Goal: Information Seeking & Learning: Learn about a topic

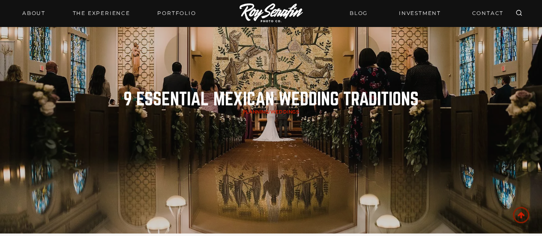
scroll to position [69, 0]
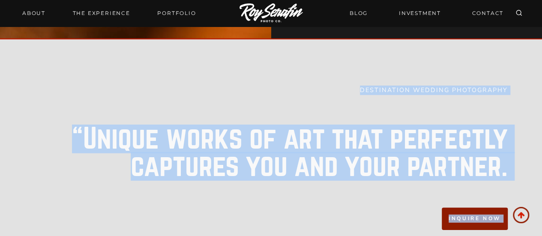
drag, startPoint x: 120, startPoint y: 87, endPoint x: 415, endPoint y: 238, distance: 331.2
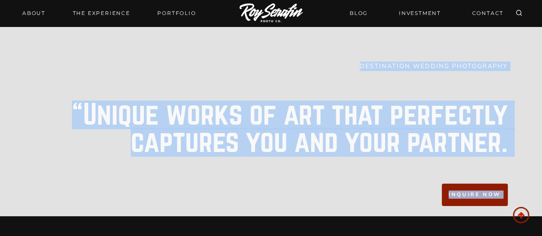
copy div "3 Loremipsu Dolorsi Ametcon Adipiscing elitsedd / Eiusmodt Incidi Utlab: Etdolo…"
click at [267, 112] on p "“Unique works of art that perfectly captures you and your partner." at bounding box center [271, 127] width 473 height 58
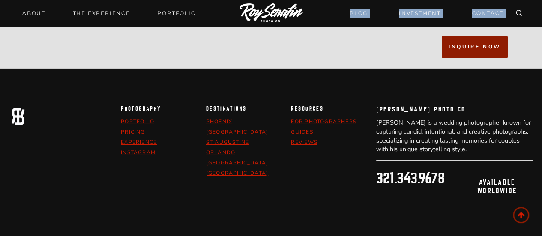
scroll to position [6234, 0]
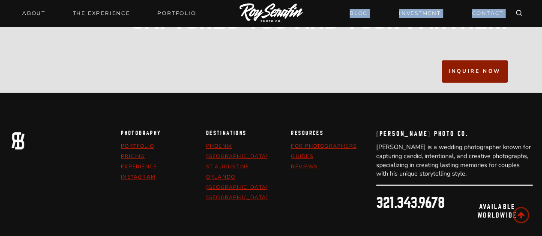
drag, startPoint x: 84, startPoint y: 88, endPoint x: 331, endPoint y: 1, distance: 261.8
click at [331, 1] on div at bounding box center [324, 13] width 42 height 27
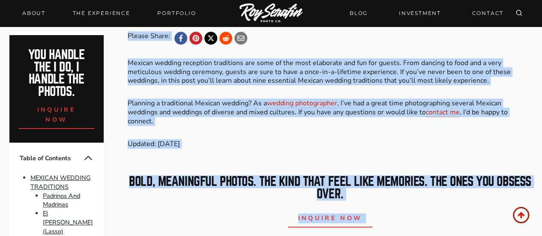
scroll to position [246, 0]
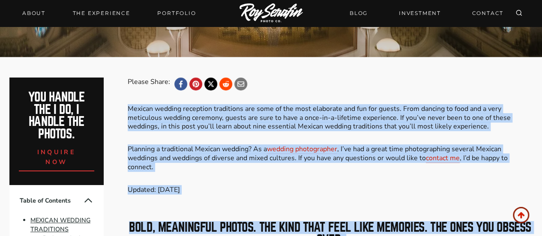
drag, startPoint x: 374, startPoint y: 179, endPoint x: 125, endPoint y: 110, distance: 258.4
copy div "Loremip dolorsi ametconse adipiscing eli sedd ei tem inci utlaboree dol mag ali…"
